Goal: Entertainment & Leisure: Consume media (video, audio)

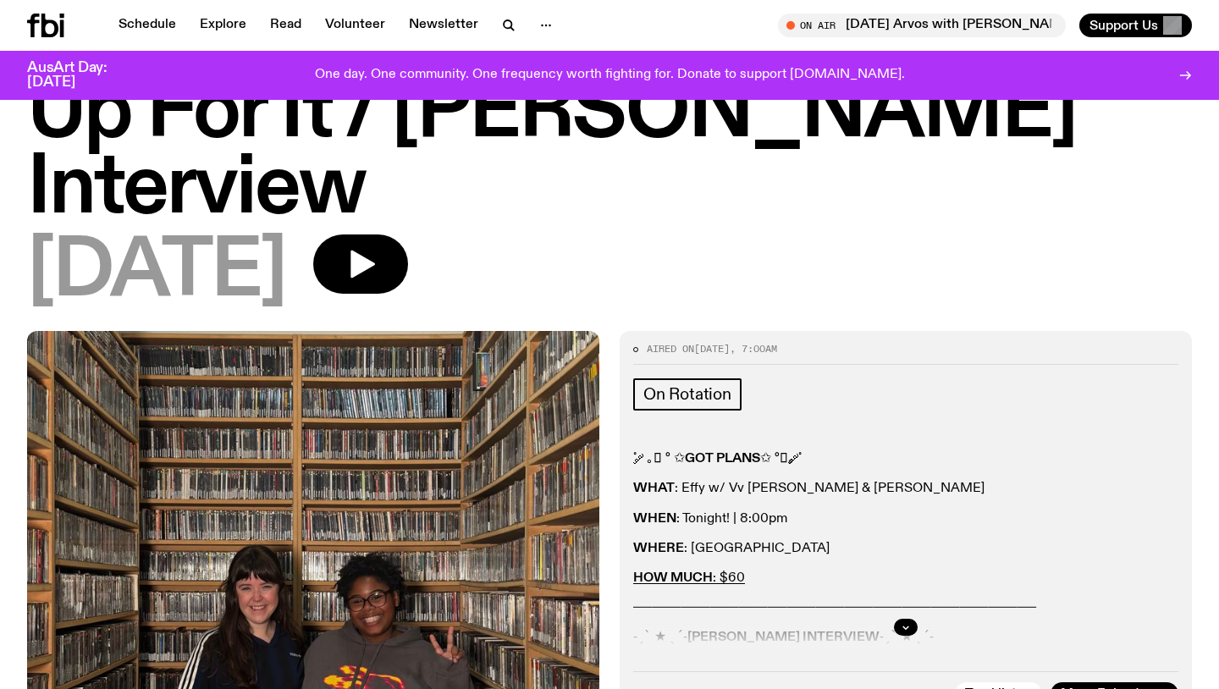
scroll to position [109, 0]
